Goal: Information Seeking & Learning: Understand process/instructions

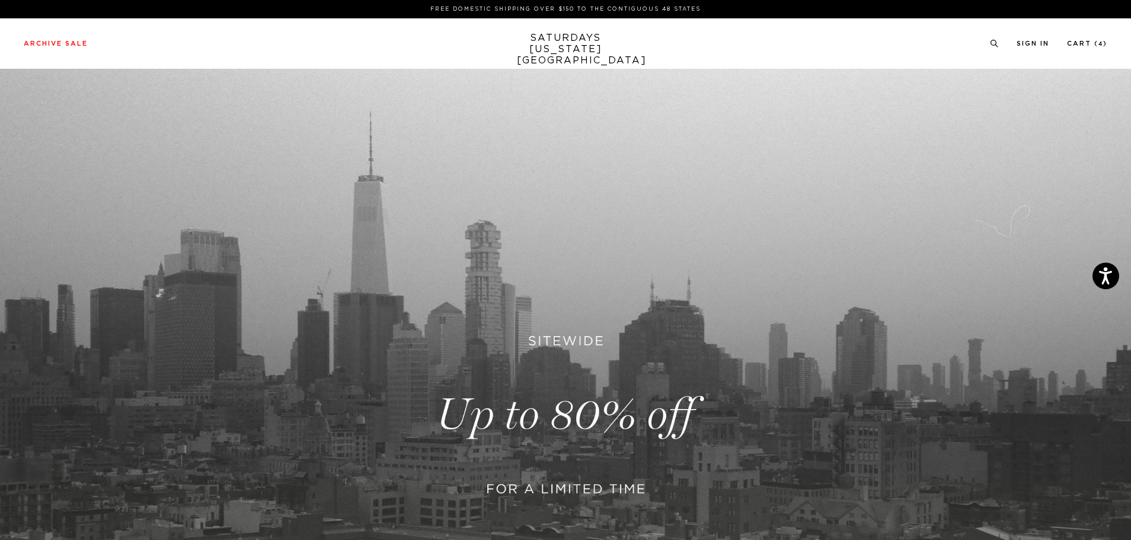
click at [675, 11] on p "FREE DOMESTIC SHIPPING OVER $150 TO THE CONTIGUOUS 48 STATES" at bounding box center [565, 9] width 1074 height 9
click at [1071, 47] on link "Cart ( 4 )" at bounding box center [1087, 43] width 40 height 7
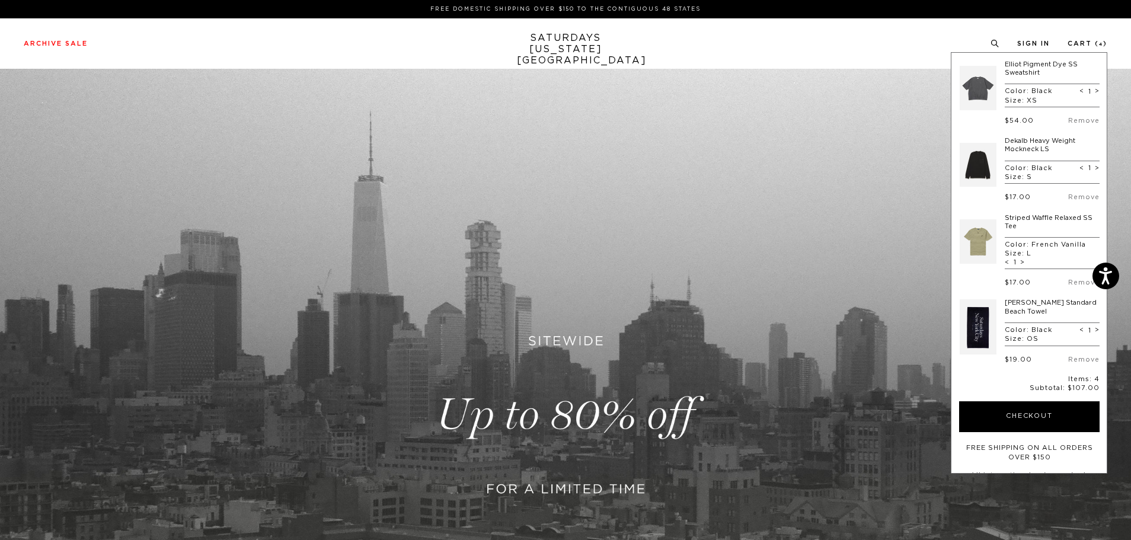
click at [586, 48] on link "SATURDAYS NEW YORK CITY" at bounding box center [566, 50] width 98 height 34
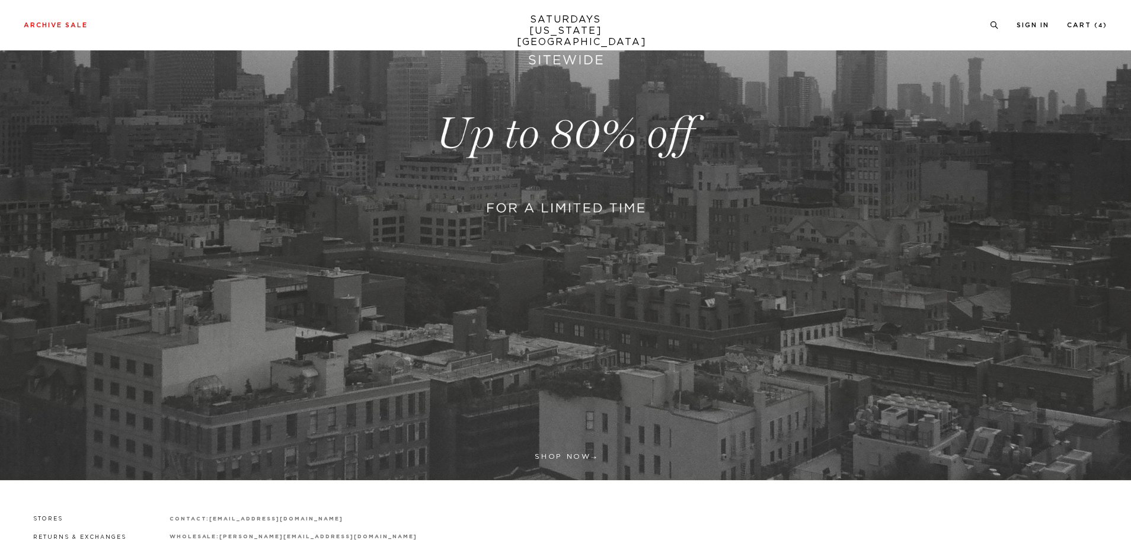
scroll to position [404, 0]
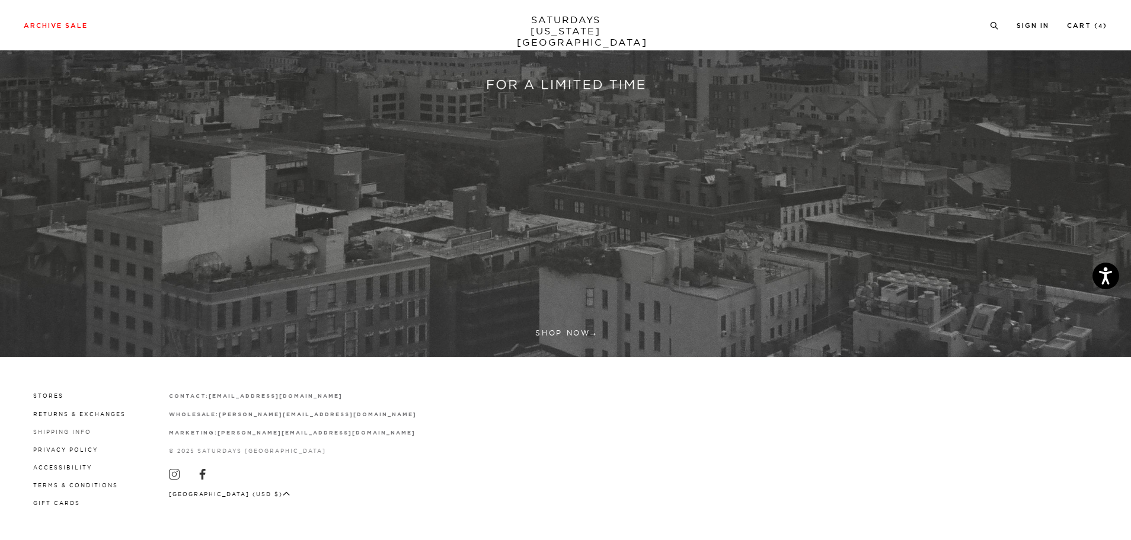
click at [80, 433] on link "Shipping Info" at bounding box center [62, 431] width 58 height 7
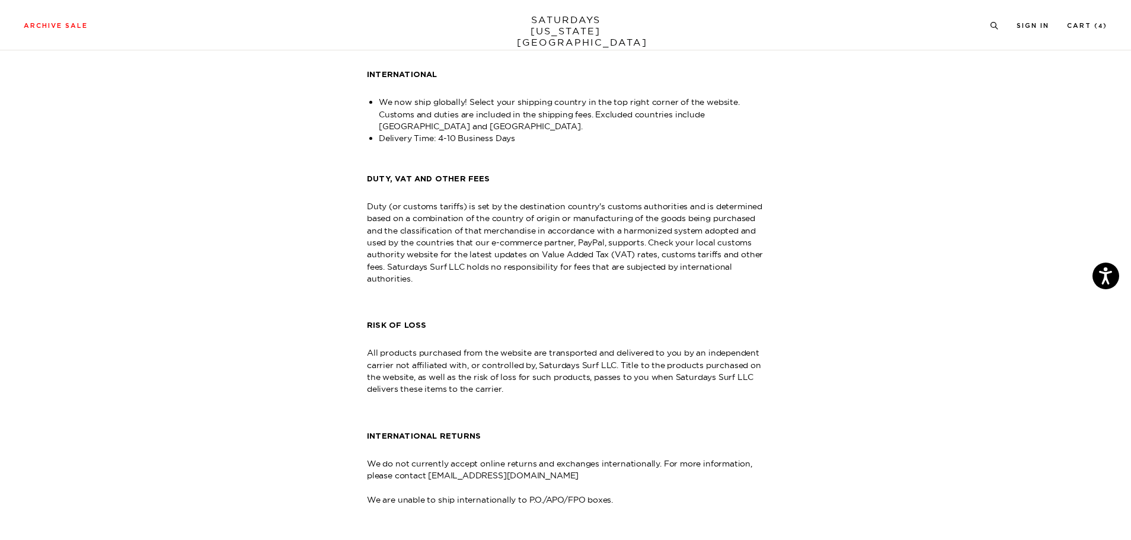
scroll to position [356, 0]
